Goal: Task Accomplishment & Management: Use online tool/utility

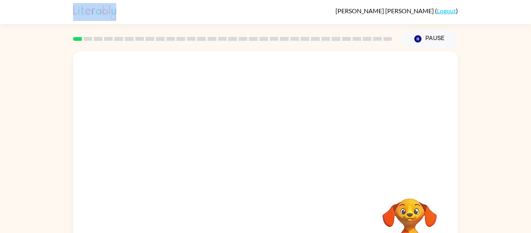
click at [240, 177] on div at bounding box center [265, 116] width 385 height 131
click at [377, 133] on div at bounding box center [265, 116] width 385 height 131
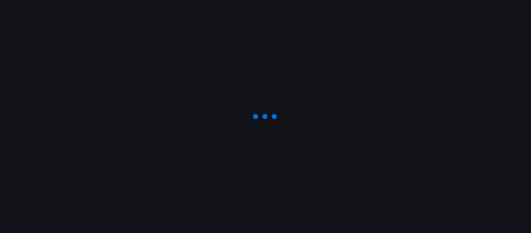
click at [342, 170] on div at bounding box center [265, 116] width 531 height 233
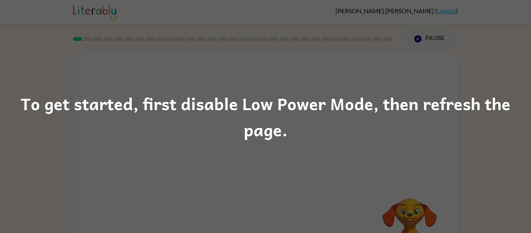
click at [384, 123] on div "To get started, first disable Low Power Mode, then refresh the page." at bounding box center [265, 116] width 531 height 53
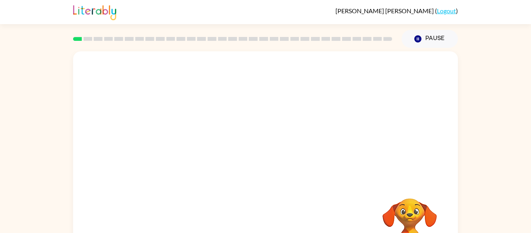
click at [350, 177] on div at bounding box center [265, 116] width 385 height 131
drag, startPoint x: 406, startPoint y: 219, endPoint x: 367, endPoint y: 132, distance: 95.4
click at [367, 132] on div "Your browser must support playing .mp4 files to use Literably. Please try using…" at bounding box center [265, 162] width 385 height 222
click at [449, 38] on button "Pause Pause" at bounding box center [430, 39] width 56 height 18
click at [448, 38] on button "Pause Pause" at bounding box center [430, 39] width 56 height 18
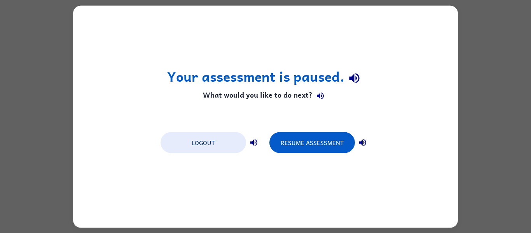
click at [302, 121] on div "Your assessment is paused. What would you like to do next? Logout Resume Assess…" at bounding box center [265, 116] width 385 height 222
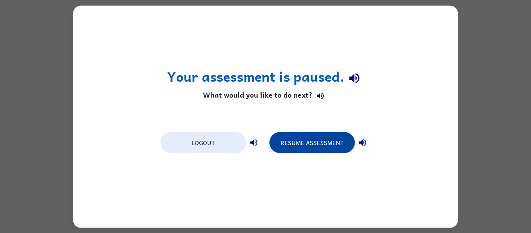
click at [310, 144] on button "Resume Assessment" at bounding box center [313, 142] width 86 height 21
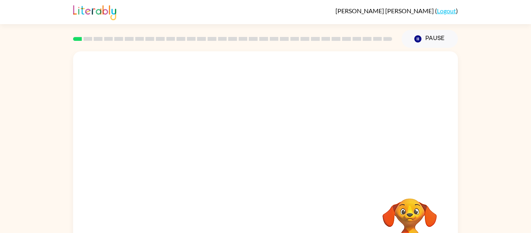
click at [274, 124] on div at bounding box center [265, 116] width 385 height 131
click at [268, 171] on icon "button" at bounding box center [266, 167] width 14 height 14
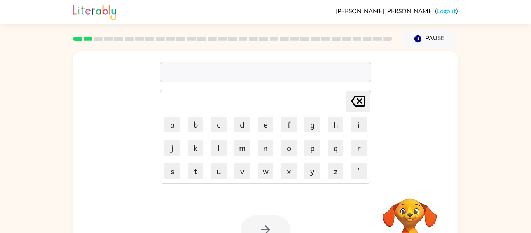
click at [468, 49] on div "Delete Delete last character input a b c d e f g h i j k l m n o p q r s t u v …" at bounding box center [265, 161] width 531 height 226
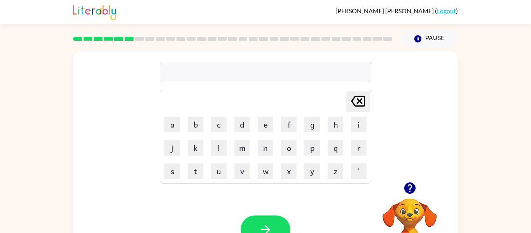
click at [242, 107] on td "Delete Delete last character input" at bounding box center [265, 101] width 209 height 21
click at [414, 187] on icon "button" at bounding box center [409, 187] width 11 height 11
click at [402, 202] on video "Your browser must support playing .mp4 files to use Literably. Please try using…" at bounding box center [410, 225] width 78 height 78
click at [361, 222] on div "Your browser must support playing .mp4 files to use Literably. Please try using…" at bounding box center [265, 230] width 385 height 88
click at [404, 209] on video "Your browser must support playing .mp4 files to use Literably. Please try using…" at bounding box center [410, 225] width 78 height 78
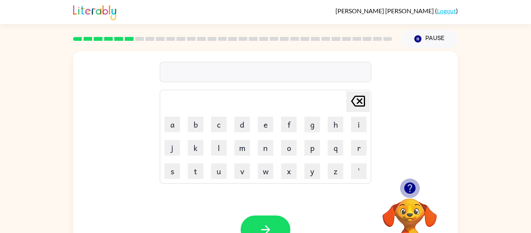
click at [412, 190] on icon "button" at bounding box center [409, 187] width 11 height 11
click at [456, 154] on div "Delete Delete last character input a b c d e f g h i j k l m n o p q r s t u v …" at bounding box center [265, 116] width 385 height 131
click at [413, 190] on icon "button" at bounding box center [409, 187] width 11 height 11
type button "a"
click at [172, 125] on button "a" at bounding box center [173, 125] width 16 height 16
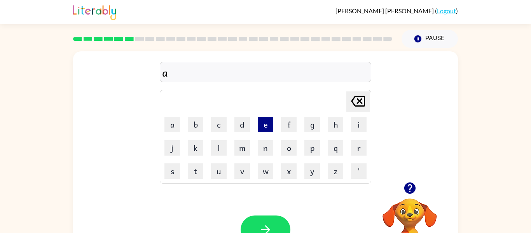
click at [259, 126] on button "e" at bounding box center [266, 125] width 16 height 16
type button "e"
click at [246, 154] on button "m" at bounding box center [243, 148] width 16 height 16
type button "m"
click at [375, 163] on div "aem Delete Delete last character input a b c d e f g h i j k l m n o p q r s t …" at bounding box center [265, 116] width 385 height 131
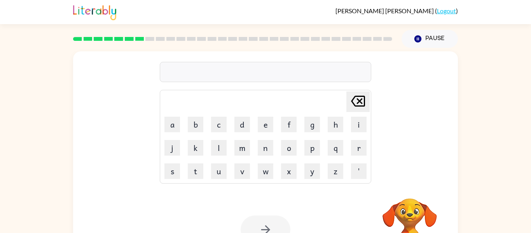
click at [244, 76] on div at bounding box center [266, 72] width 212 height 20
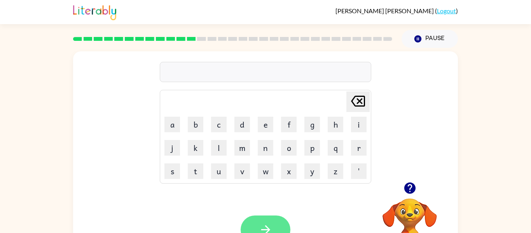
click at [279, 224] on button "button" at bounding box center [266, 230] width 50 height 28
click at [276, 67] on div at bounding box center [266, 72] width 212 height 20
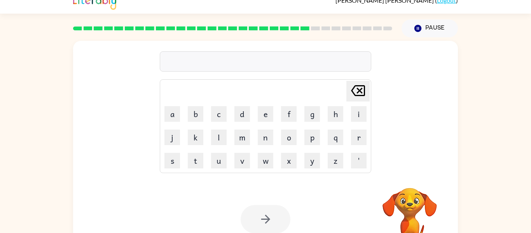
scroll to position [12, 0]
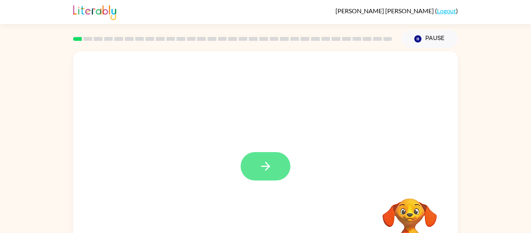
click at [285, 163] on button "button" at bounding box center [266, 166] width 50 height 28
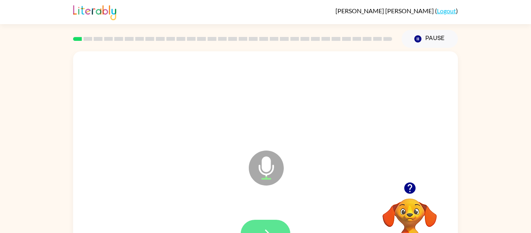
click at [282, 225] on button "button" at bounding box center [266, 234] width 50 height 28
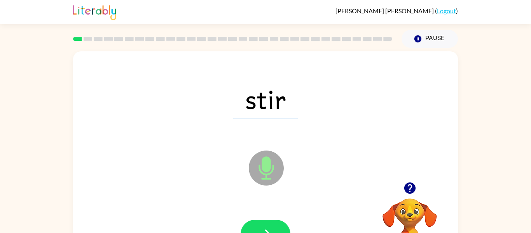
click at [282, 225] on button "button" at bounding box center [266, 234] width 50 height 28
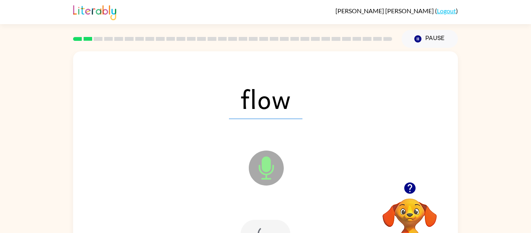
click at [282, 225] on div at bounding box center [266, 234] width 50 height 28
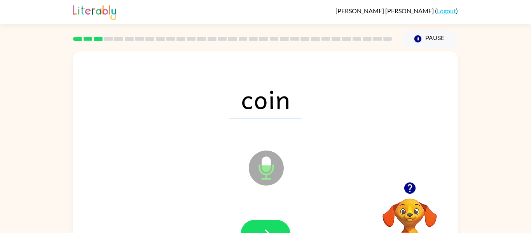
click at [282, 226] on button "button" at bounding box center [266, 234] width 50 height 28
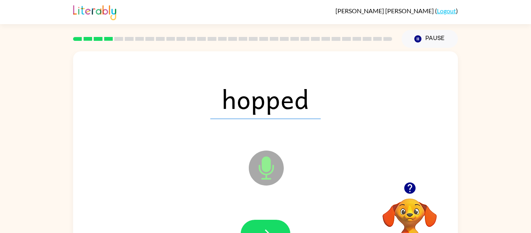
click at [282, 226] on button "button" at bounding box center [266, 234] width 50 height 28
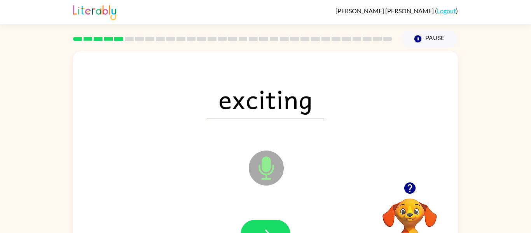
click at [282, 226] on button "button" at bounding box center [266, 234] width 50 height 28
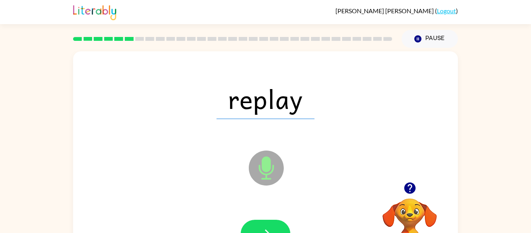
click at [282, 226] on button "button" at bounding box center [266, 234] width 50 height 28
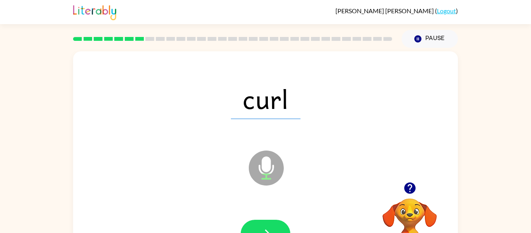
click at [282, 226] on button "button" at bounding box center [266, 234] width 50 height 28
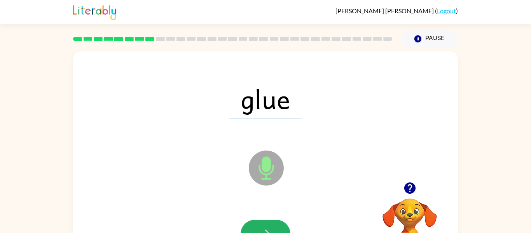
click at [282, 226] on button "button" at bounding box center [266, 234] width 50 height 28
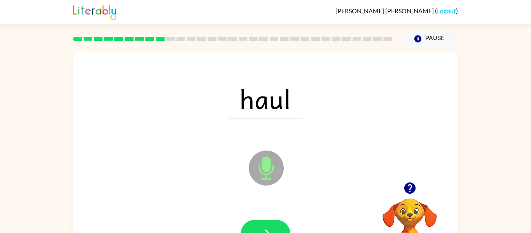
click at [282, 226] on button "button" at bounding box center [266, 234] width 50 height 28
click at [282, 226] on div at bounding box center [266, 234] width 50 height 28
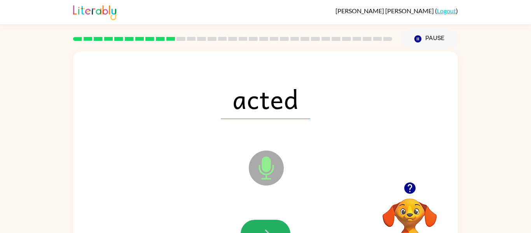
click at [282, 226] on button "button" at bounding box center [266, 234] width 50 height 28
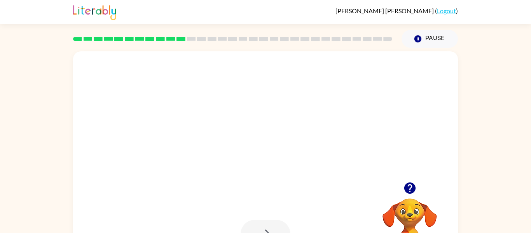
click at [282, 226] on button "button" at bounding box center [266, 234] width 50 height 28
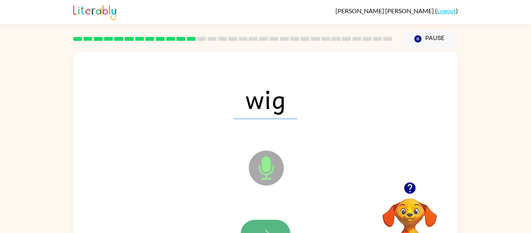
click at [266, 229] on icon "button" at bounding box center [266, 234] width 14 height 14
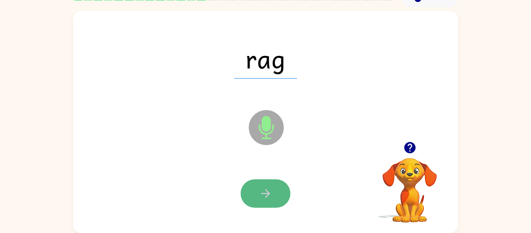
click at [266, 198] on icon "button" at bounding box center [266, 194] width 14 height 14
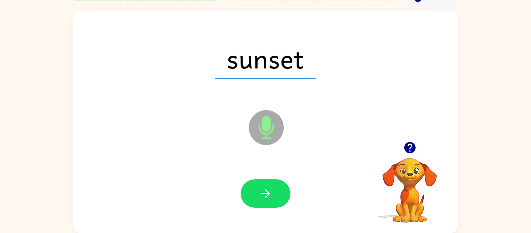
click at [266, 198] on icon "button" at bounding box center [266, 194] width 14 height 14
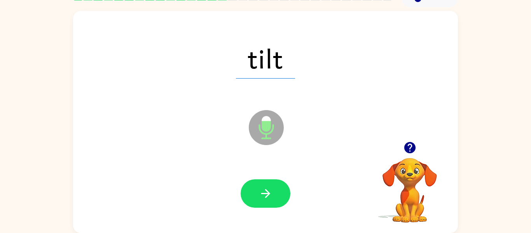
click at [266, 198] on icon "button" at bounding box center [266, 194] width 14 height 14
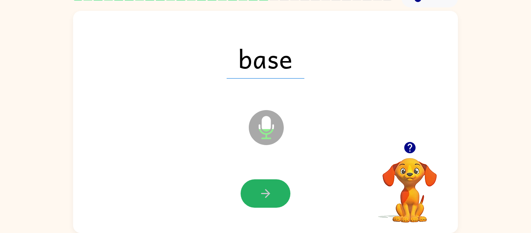
click at [266, 198] on icon "button" at bounding box center [266, 194] width 14 height 14
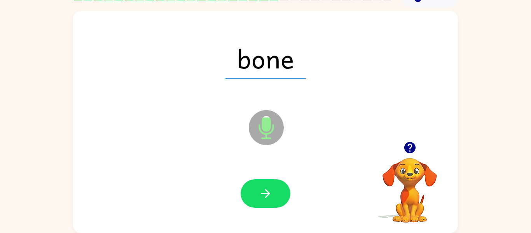
click at [266, 198] on icon "button" at bounding box center [266, 194] width 14 height 14
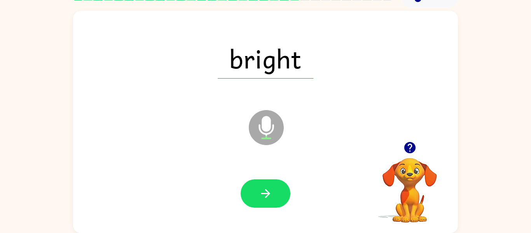
click at [266, 198] on icon "button" at bounding box center [266, 194] width 14 height 14
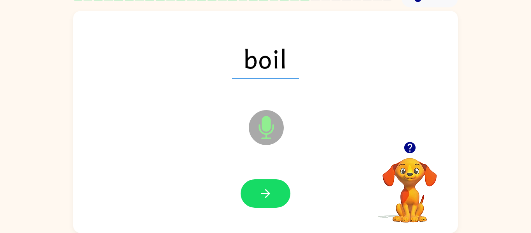
click at [266, 198] on icon "button" at bounding box center [266, 194] width 14 height 14
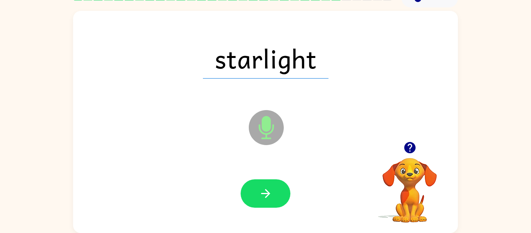
click at [266, 198] on icon "button" at bounding box center [266, 194] width 14 height 14
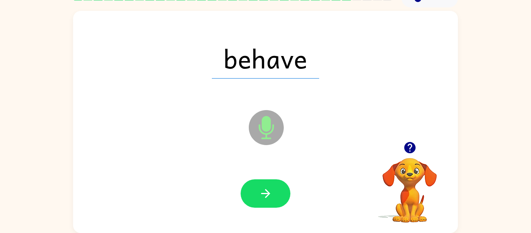
click at [266, 198] on icon "button" at bounding box center [266, 194] width 14 height 14
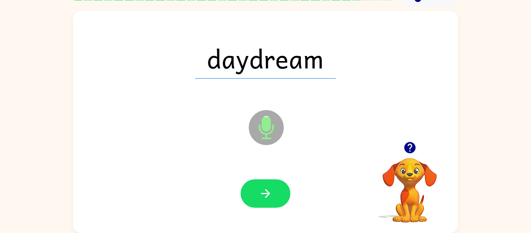
click at [266, 198] on icon "button" at bounding box center [266, 194] width 14 height 14
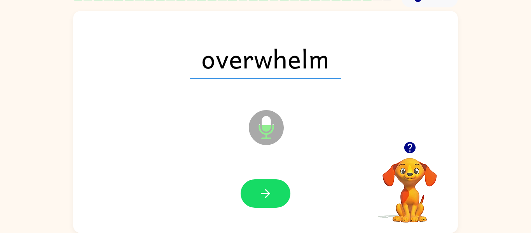
click at [266, 198] on icon "button" at bounding box center [266, 194] width 14 height 14
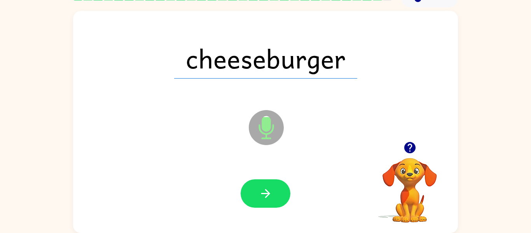
click at [266, 198] on icon "button" at bounding box center [266, 194] width 14 height 14
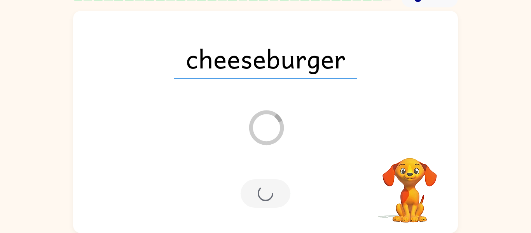
scroll to position [26, 0]
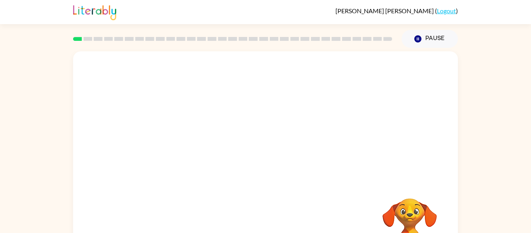
click at [230, 147] on video "Your browser must support playing .mp4 files to use Literably. Please try using…" at bounding box center [265, 116] width 385 height 131
click at [251, 165] on div at bounding box center [266, 166] width 50 height 28
click at [250, 161] on div at bounding box center [266, 166] width 50 height 28
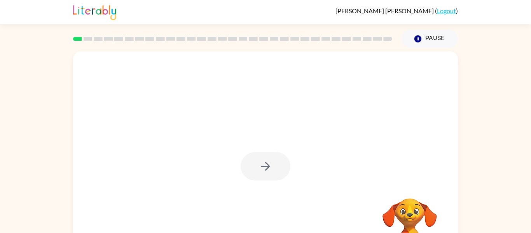
click at [250, 161] on div at bounding box center [266, 166] width 50 height 28
click at [250, 161] on button "button" at bounding box center [266, 166] width 50 height 28
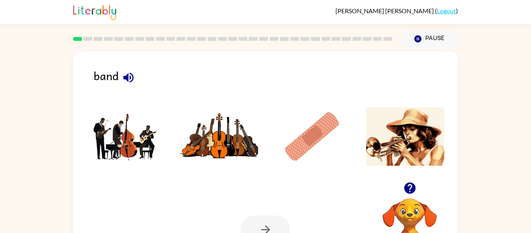
click at [99, 135] on img at bounding box center [126, 136] width 79 height 58
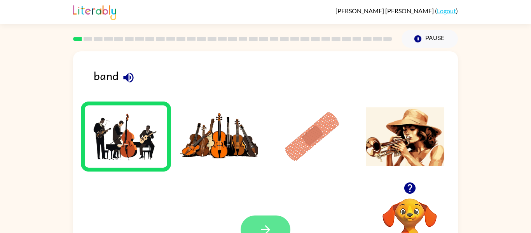
click at [272, 224] on icon "button" at bounding box center [266, 230] width 14 height 14
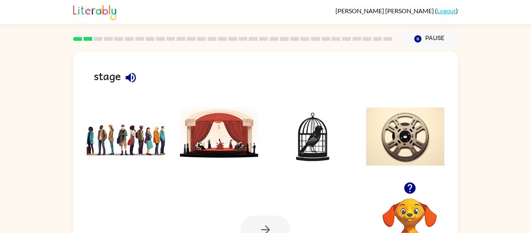
click at [247, 151] on img at bounding box center [219, 136] width 79 height 58
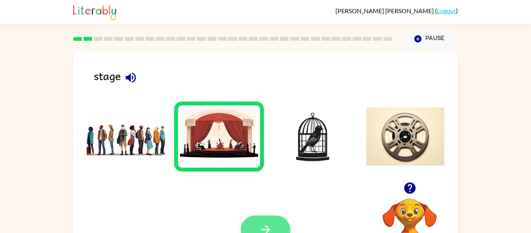
click at [263, 231] on icon "button" at bounding box center [266, 230] width 14 height 14
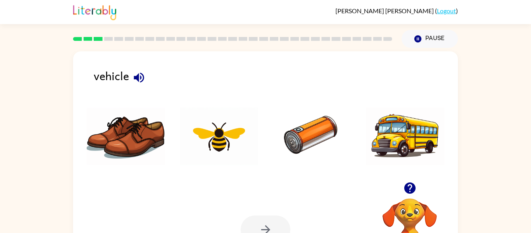
click at [398, 138] on img at bounding box center [406, 136] width 79 height 58
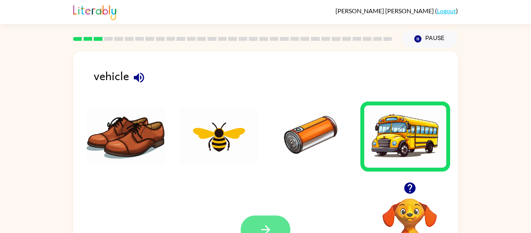
click at [273, 216] on button "button" at bounding box center [266, 230] width 50 height 28
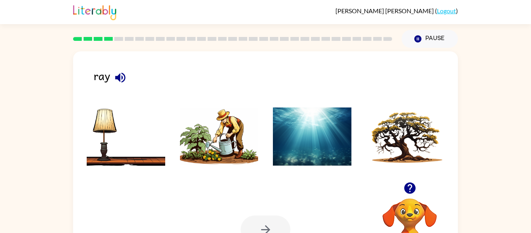
click at [297, 116] on img at bounding box center [312, 136] width 79 height 58
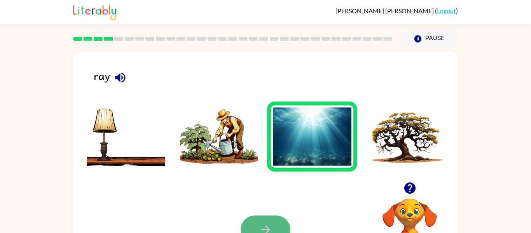
click at [269, 223] on icon "button" at bounding box center [266, 230] width 14 height 14
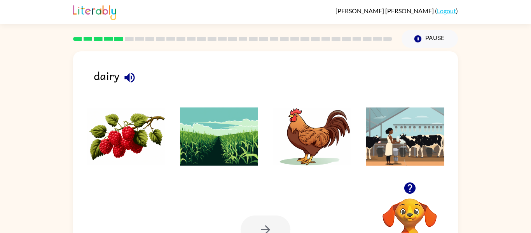
click at [403, 125] on img at bounding box center [406, 136] width 79 height 58
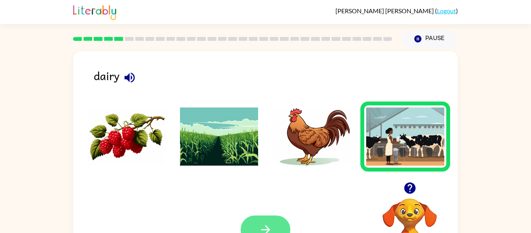
click at [266, 225] on icon "button" at bounding box center [266, 230] width 14 height 14
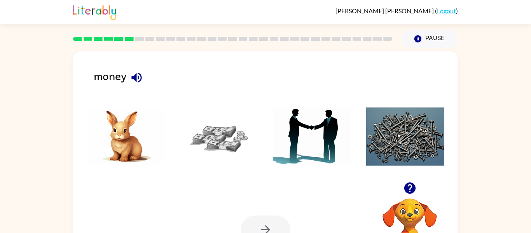
click at [200, 142] on img at bounding box center [219, 136] width 79 height 58
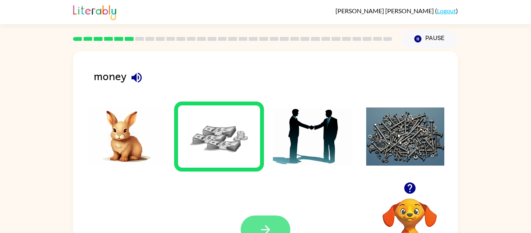
click at [273, 228] on button "button" at bounding box center [266, 230] width 50 height 28
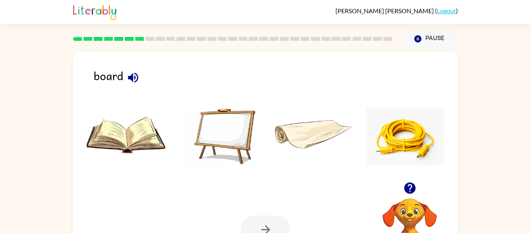
click at [230, 130] on img at bounding box center [219, 136] width 79 height 58
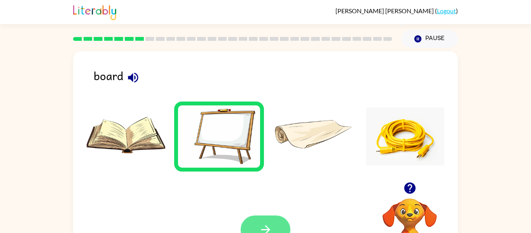
click at [285, 226] on button "button" at bounding box center [266, 230] width 50 height 28
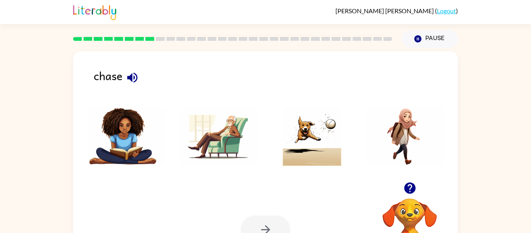
click at [330, 156] on img at bounding box center [312, 136] width 79 height 58
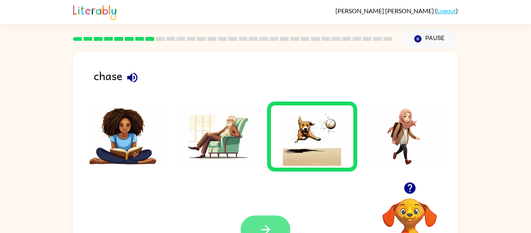
click at [282, 224] on button "button" at bounding box center [266, 230] width 50 height 28
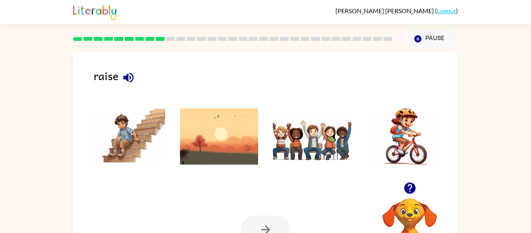
click at [320, 132] on img at bounding box center [312, 136] width 79 height 58
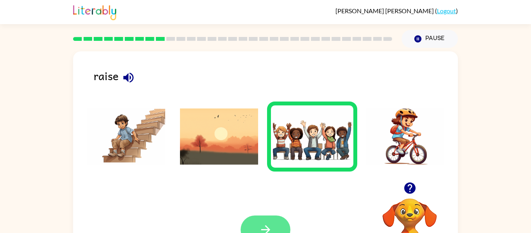
click at [272, 228] on icon "button" at bounding box center [266, 230] width 14 height 14
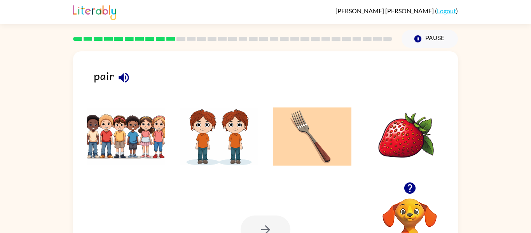
click at [205, 149] on img at bounding box center [219, 136] width 79 height 58
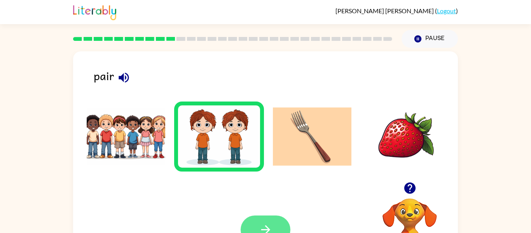
click at [265, 223] on icon "button" at bounding box center [266, 230] width 14 height 14
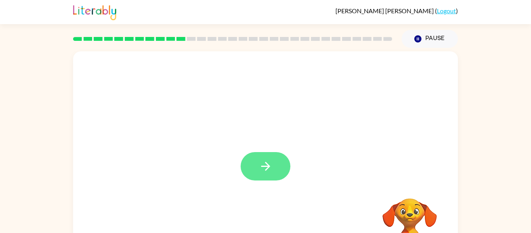
click at [262, 167] on icon "button" at bounding box center [265, 166] width 9 height 9
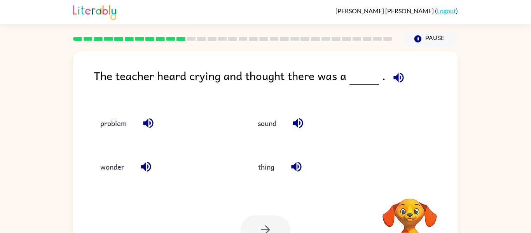
click at [400, 77] on icon "button" at bounding box center [399, 78] width 14 height 14
click at [128, 125] on button "problem" at bounding box center [114, 122] width 42 height 21
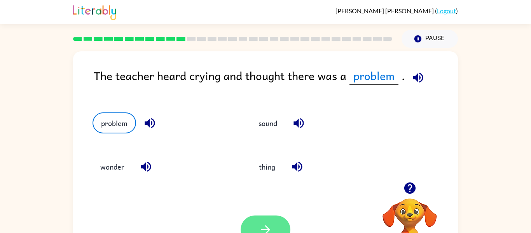
click at [251, 228] on button "button" at bounding box center [266, 230] width 50 height 28
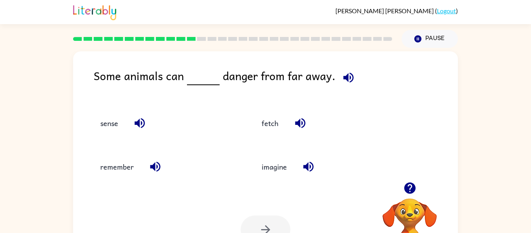
click at [349, 80] on icon "button" at bounding box center [349, 77] width 10 height 10
click at [102, 125] on button "sense" at bounding box center [109, 122] width 33 height 21
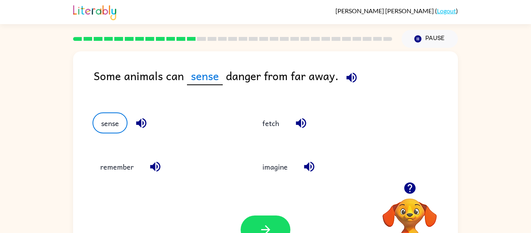
click at [351, 74] on icon "button" at bounding box center [352, 78] width 14 height 14
click at [136, 127] on icon "button" at bounding box center [142, 123] width 14 height 14
click at [350, 77] on icon "button" at bounding box center [352, 78] width 14 height 14
click at [141, 124] on icon "button" at bounding box center [141, 123] width 10 height 10
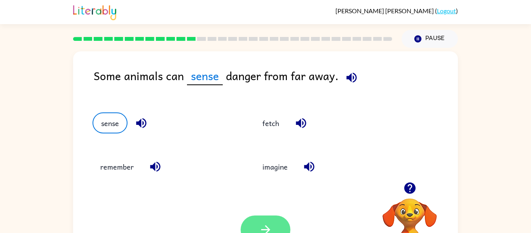
click at [262, 219] on button "button" at bounding box center [266, 230] width 50 height 28
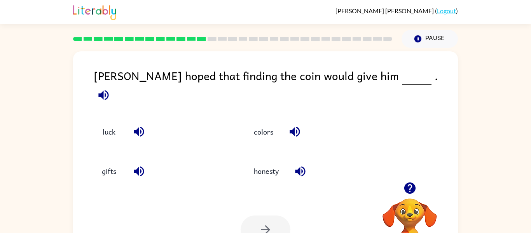
click at [110, 88] on icon "button" at bounding box center [104, 95] width 14 height 14
click at [144, 128] on icon "button" at bounding box center [139, 132] width 14 height 14
click at [99, 125] on button "luck" at bounding box center [109, 131] width 33 height 21
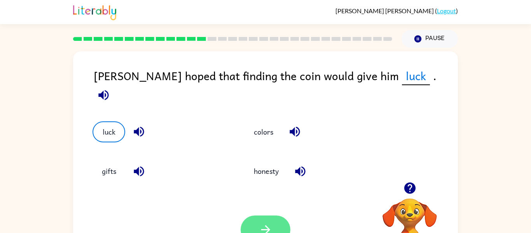
click at [280, 227] on button "button" at bounding box center [266, 230] width 50 height 28
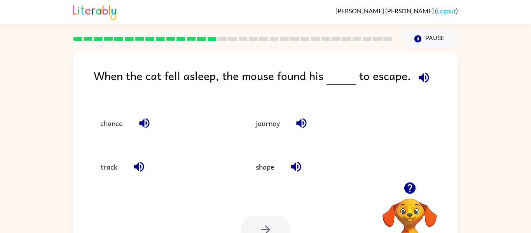
click at [421, 83] on icon "button" at bounding box center [424, 78] width 14 height 14
click at [138, 123] on icon "button" at bounding box center [145, 123] width 14 height 14
click at [133, 123] on div "chance" at bounding box center [162, 122] width 138 height 21
click at [125, 123] on button "chance" at bounding box center [112, 122] width 38 height 21
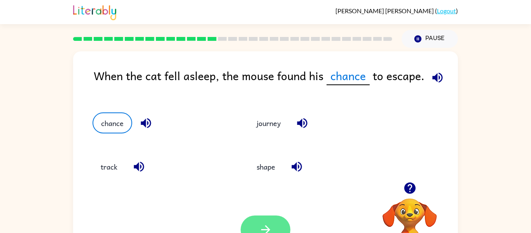
click at [255, 224] on button "button" at bounding box center [266, 230] width 50 height 28
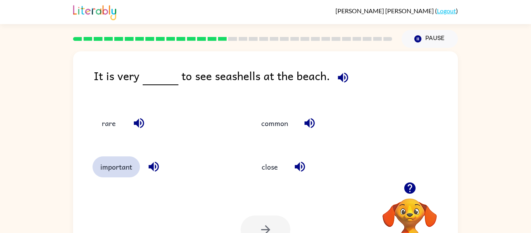
click at [132, 168] on button "important" at bounding box center [116, 166] width 47 height 21
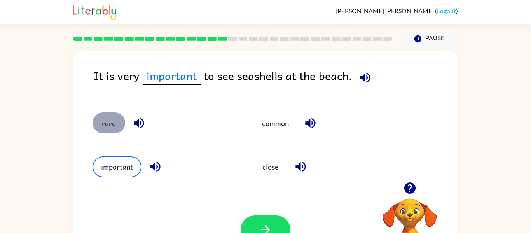
click at [124, 121] on button "rare" at bounding box center [109, 122] width 33 height 21
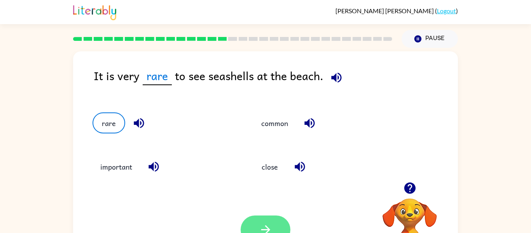
click at [279, 228] on button "button" at bounding box center [266, 230] width 50 height 28
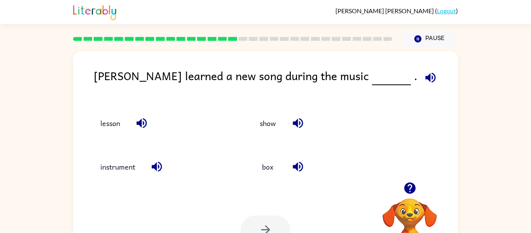
click at [279, 228] on div at bounding box center [266, 230] width 50 height 28
click at [113, 138] on div "lesson" at bounding box center [157, 120] width 159 height 44
click at [102, 117] on button "lesson" at bounding box center [110, 122] width 35 height 21
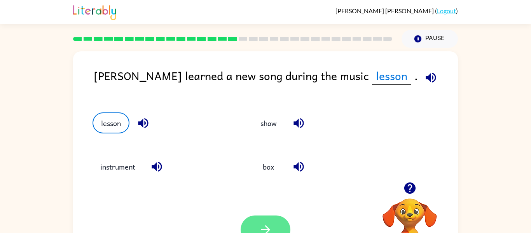
click at [256, 219] on button "button" at bounding box center [266, 230] width 50 height 28
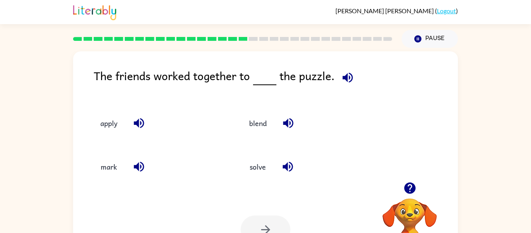
click at [275, 158] on div "solve" at bounding box center [307, 166] width 131 height 21
click at [270, 170] on button "solve" at bounding box center [258, 166] width 33 height 21
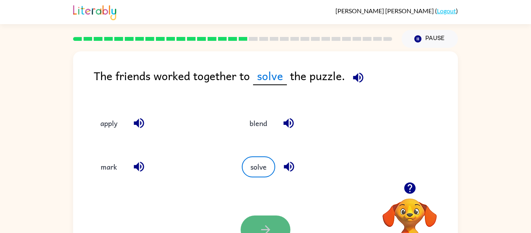
click at [266, 220] on button "button" at bounding box center [266, 230] width 50 height 28
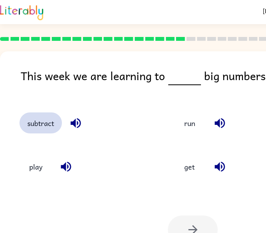
click at [51, 129] on button "subtract" at bounding box center [40, 122] width 42 height 21
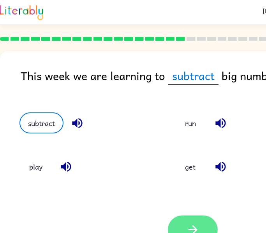
click at [198, 226] on icon "button" at bounding box center [193, 230] width 14 height 14
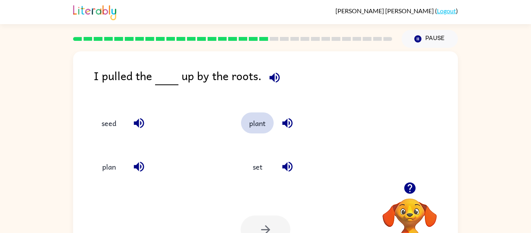
click at [268, 131] on button "plant" at bounding box center [257, 122] width 33 height 21
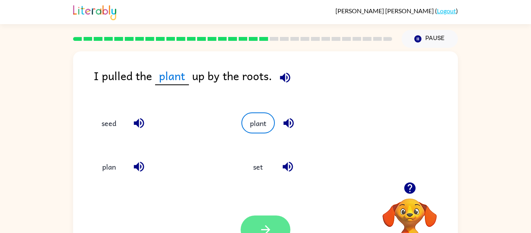
click at [263, 218] on button "button" at bounding box center [266, 230] width 50 height 28
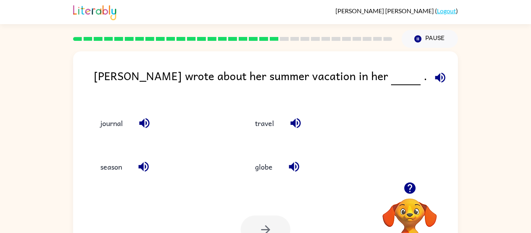
click at [428, 71] on span at bounding box center [439, 76] width 23 height 18
click at [434, 82] on icon "button" at bounding box center [441, 78] width 14 height 14
click at [277, 121] on button "travel" at bounding box center [264, 122] width 35 height 21
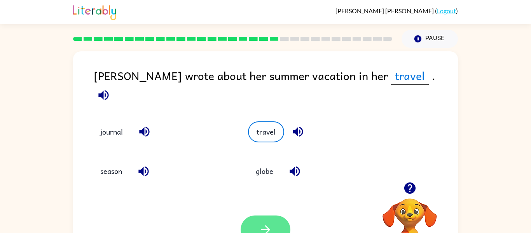
click at [276, 226] on button "button" at bounding box center [266, 230] width 50 height 28
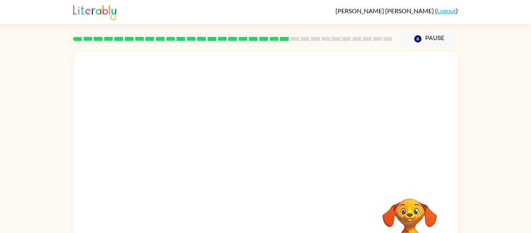
click at [191, 159] on video "Your browser must support playing .mp4 files to use Literably. Please try using…" at bounding box center [265, 116] width 385 height 131
click at [195, 157] on video "Your browser must support playing .mp4 files to use Literably. Please try using…" at bounding box center [265, 116] width 385 height 131
click at [263, 214] on div "Your browser must support playing .mp4 files to use Literably. Please try using…" at bounding box center [265, 162] width 385 height 222
click at [438, 37] on button "Pause Pause" at bounding box center [430, 39] width 56 height 18
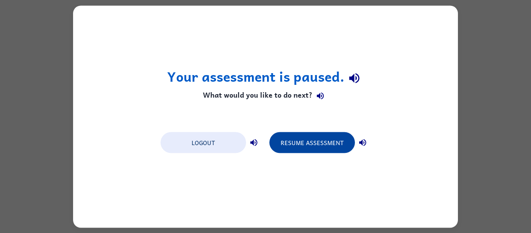
click at [336, 146] on button "Resume Assessment" at bounding box center [313, 142] width 86 height 21
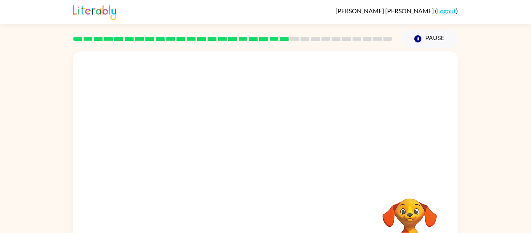
click at [200, 172] on video "Your browser must support playing .mp4 files to use Literably. Please try using…" at bounding box center [265, 116] width 385 height 131
click at [195, 155] on video "Your browser must support playing .mp4 files to use Literably. Please try using…" at bounding box center [265, 116] width 385 height 131
click at [194, 158] on video "Your browser must support playing .mp4 files to use Literably. Please try using…" at bounding box center [265, 116] width 385 height 131
click at [265, 164] on icon "button" at bounding box center [266, 167] width 14 height 14
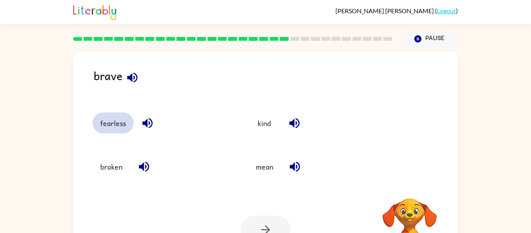
click at [120, 131] on button "fearless" at bounding box center [113, 122] width 41 height 21
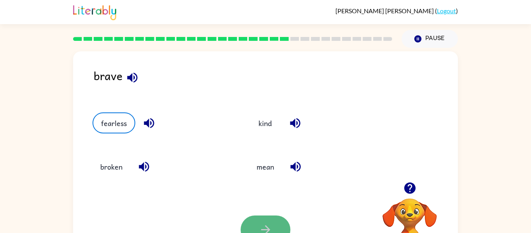
click at [263, 228] on icon "button" at bounding box center [266, 230] width 14 height 14
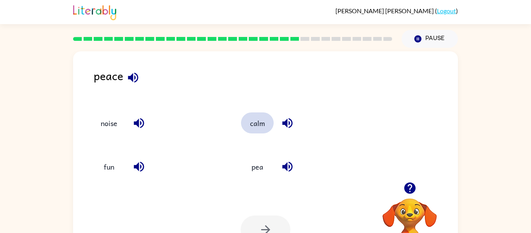
click at [269, 121] on button "calm" at bounding box center [257, 122] width 33 height 21
click at [264, 216] on button "button" at bounding box center [266, 230] width 50 height 28
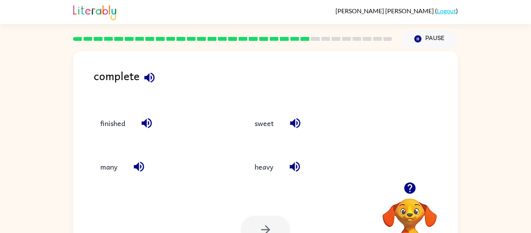
click at [130, 114] on div "finished" at bounding box center [161, 122] width 137 height 21
click at [121, 127] on button "finished" at bounding box center [113, 122] width 40 height 21
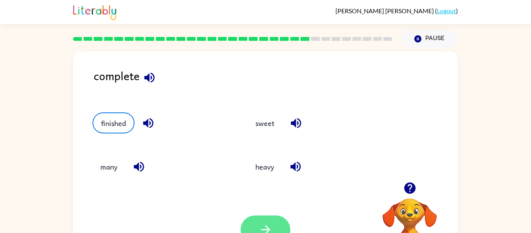
click at [277, 232] on button "button" at bounding box center [266, 230] width 50 height 28
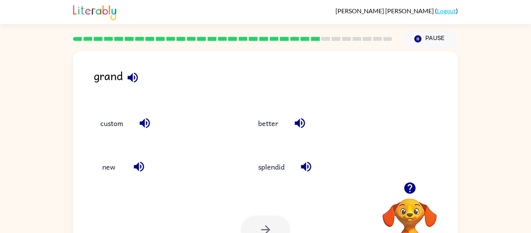
click at [123, 107] on div "custom" at bounding box center [157, 120] width 158 height 44
click at [132, 122] on div "custom" at bounding box center [163, 122] width 140 height 21
click at [283, 165] on button "splendid" at bounding box center [272, 166] width 42 height 21
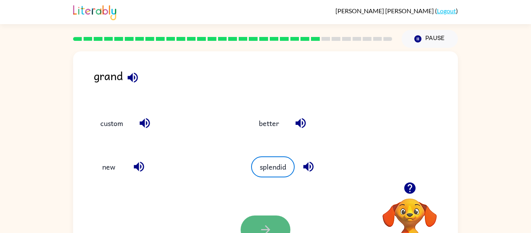
click at [279, 225] on button "button" at bounding box center [266, 230] width 50 height 28
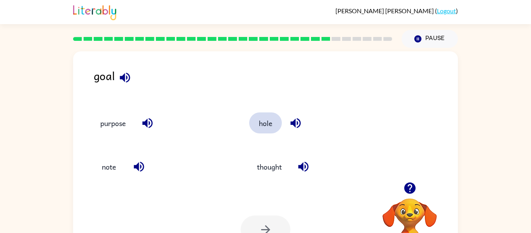
click at [268, 127] on button "hole" at bounding box center [265, 122] width 33 height 21
click at [247, 221] on button "button" at bounding box center [266, 230] width 50 height 28
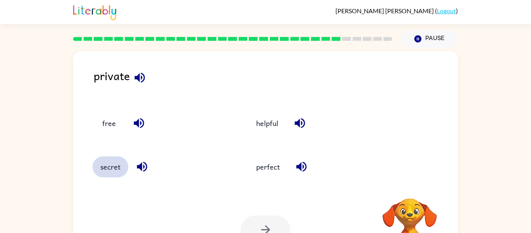
click at [112, 163] on button "secret" at bounding box center [111, 166] width 36 height 21
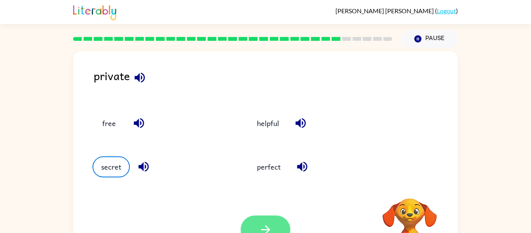
click at [266, 226] on icon "button" at bounding box center [265, 229] width 9 height 9
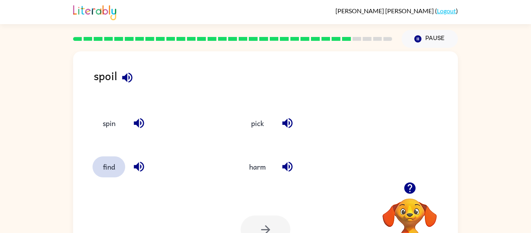
click at [123, 161] on button "find" at bounding box center [109, 166] width 33 height 21
click at [277, 231] on button "button" at bounding box center [266, 230] width 50 height 28
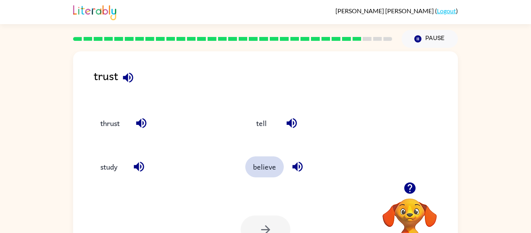
click at [273, 165] on button "believe" at bounding box center [265, 166] width 39 height 21
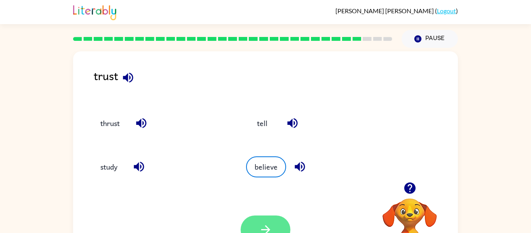
click at [268, 225] on icon "button" at bounding box center [266, 230] width 14 height 14
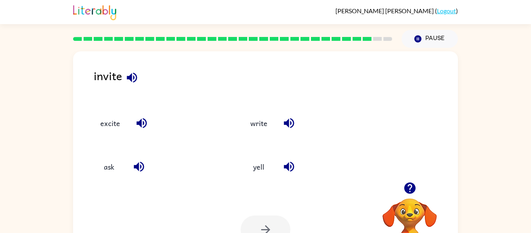
click at [130, 110] on div "excite" at bounding box center [153, 120] width 150 height 44
click at [125, 123] on button "excite" at bounding box center [110, 122] width 35 height 21
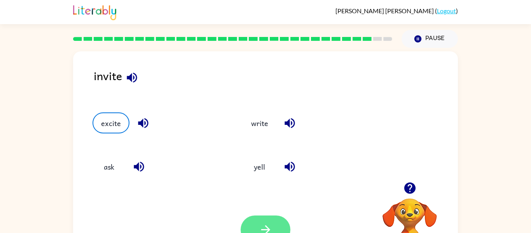
click at [268, 222] on button "button" at bounding box center [266, 230] width 50 height 28
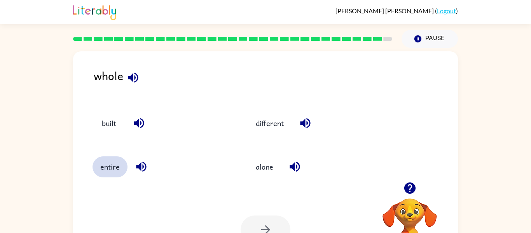
click at [120, 162] on button "entire" at bounding box center [110, 166] width 35 height 21
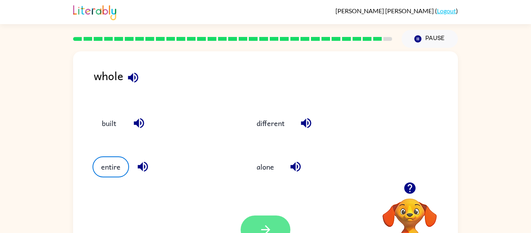
click at [265, 232] on icon "button" at bounding box center [266, 230] width 14 height 14
